Goal: Communication & Community: Answer question/provide support

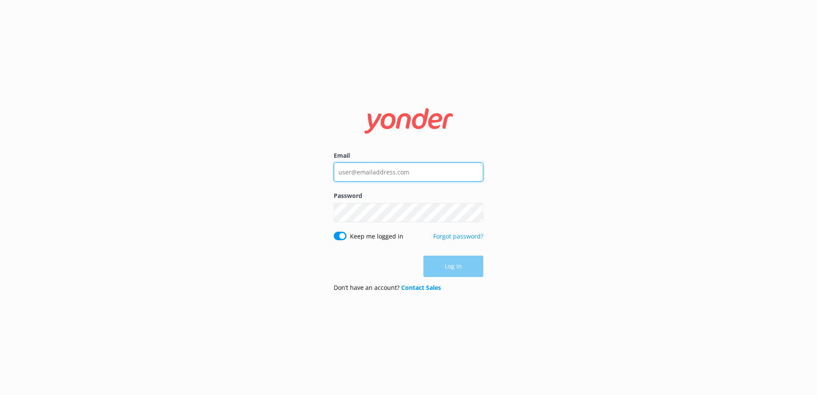
type input "[EMAIL_ADDRESS][DOMAIN_NAME]"
click at [460, 270] on div "Log in" at bounding box center [408, 265] width 149 height 21
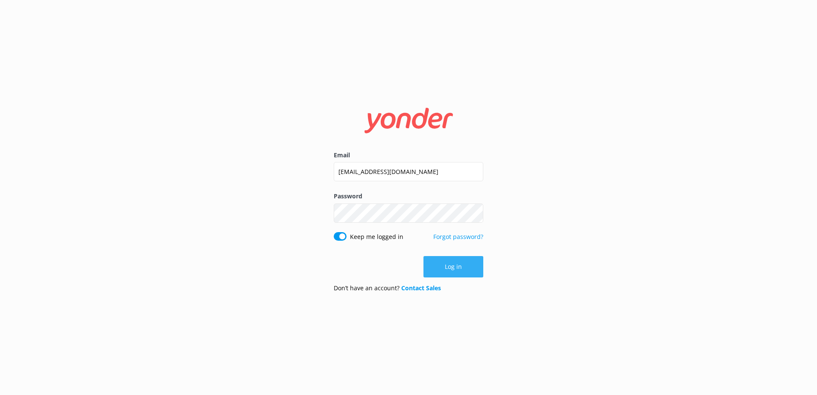
click at [460, 269] on button "Log in" at bounding box center [453, 266] width 60 height 21
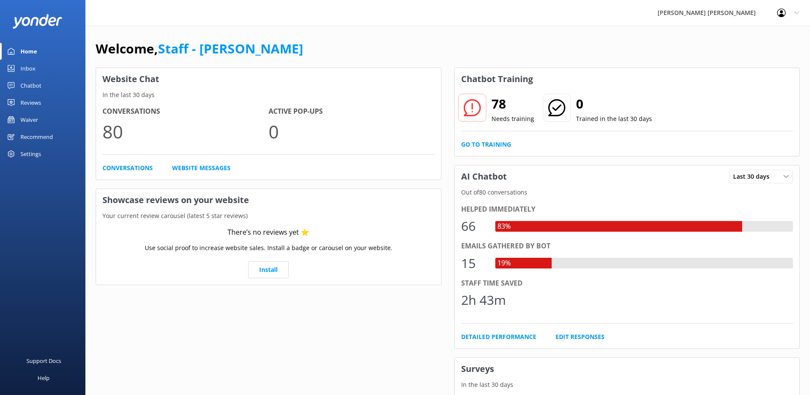
click at [32, 70] on div "Inbox" at bounding box center [27, 68] width 15 height 17
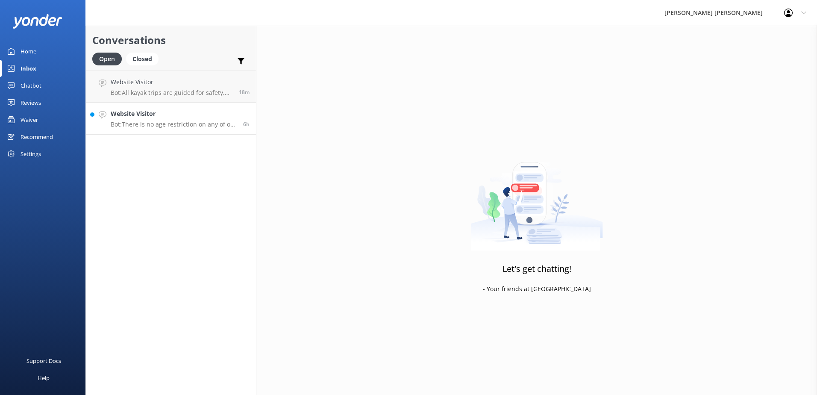
click at [164, 115] on h4 "Website Visitor" at bounding box center [174, 113] width 126 height 9
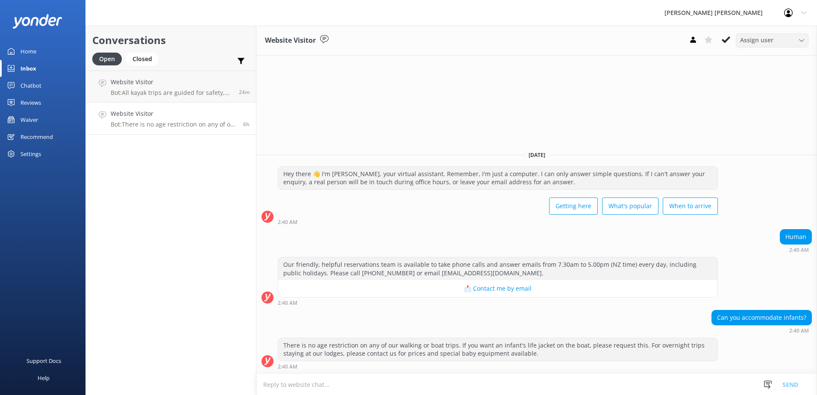
click at [797, 40] on div "Assign user" at bounding box center [772, 39] width 68 height 9
click at [728, 39] on use at bounding box center [725, 39] width 9 height 7
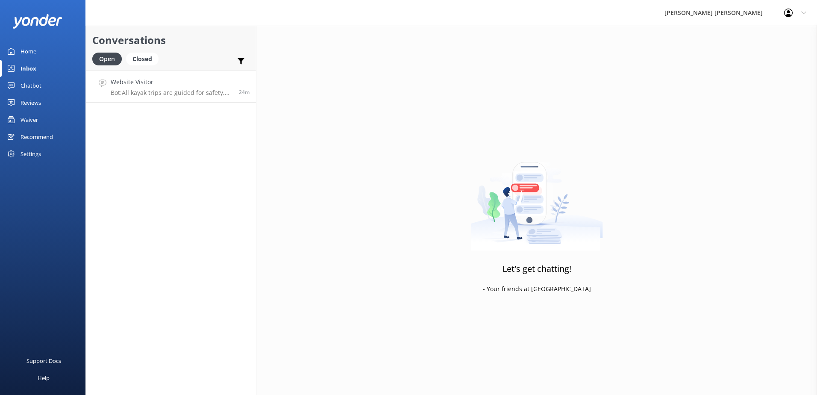
click at [178, 85] on h4 "Website Visitor" at bounding box center [172, 81] width 122 height 9
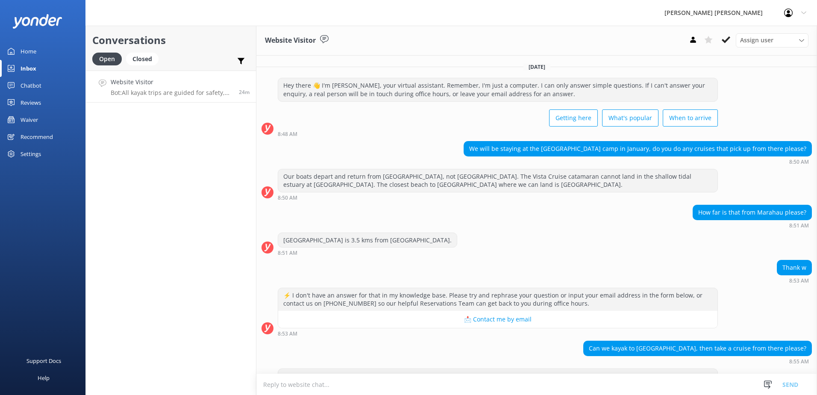
scroll to position [39, 0]
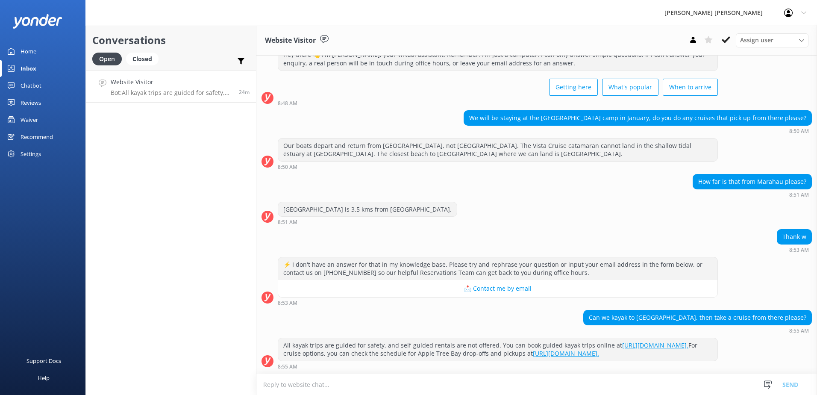
click at [726, 41] on use at bounding box center [725, 39] width 9 height 7
